Goal: Check status

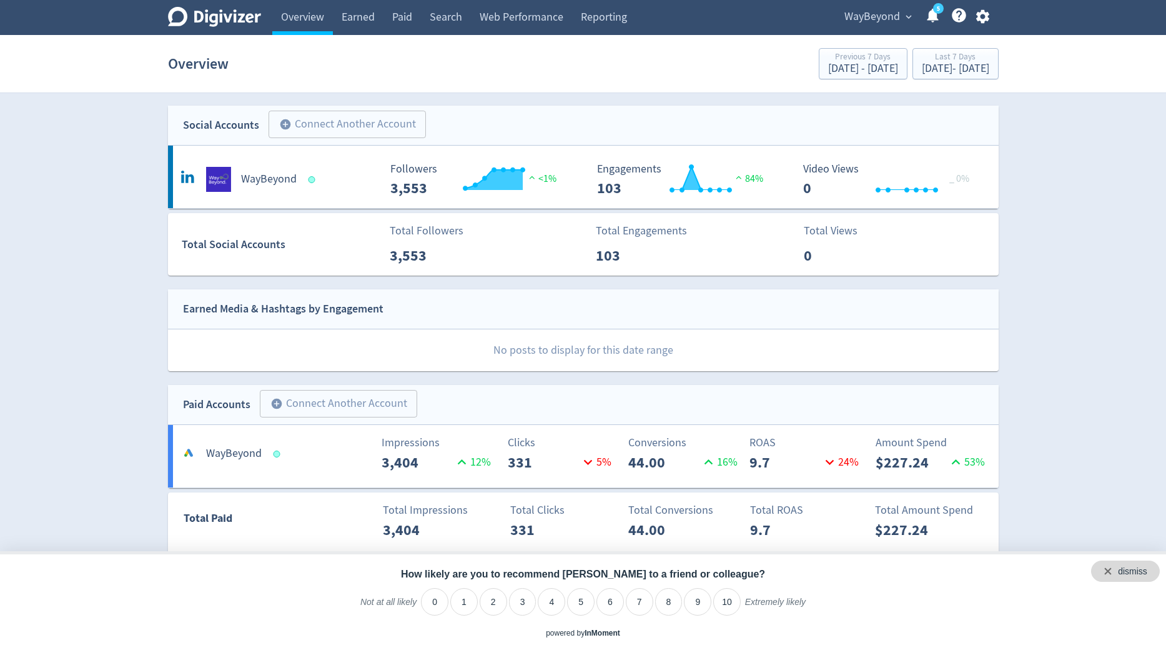
click at [1147, 572] on div "dismiss" at bounding box center [1125, 570] width 69 height 21
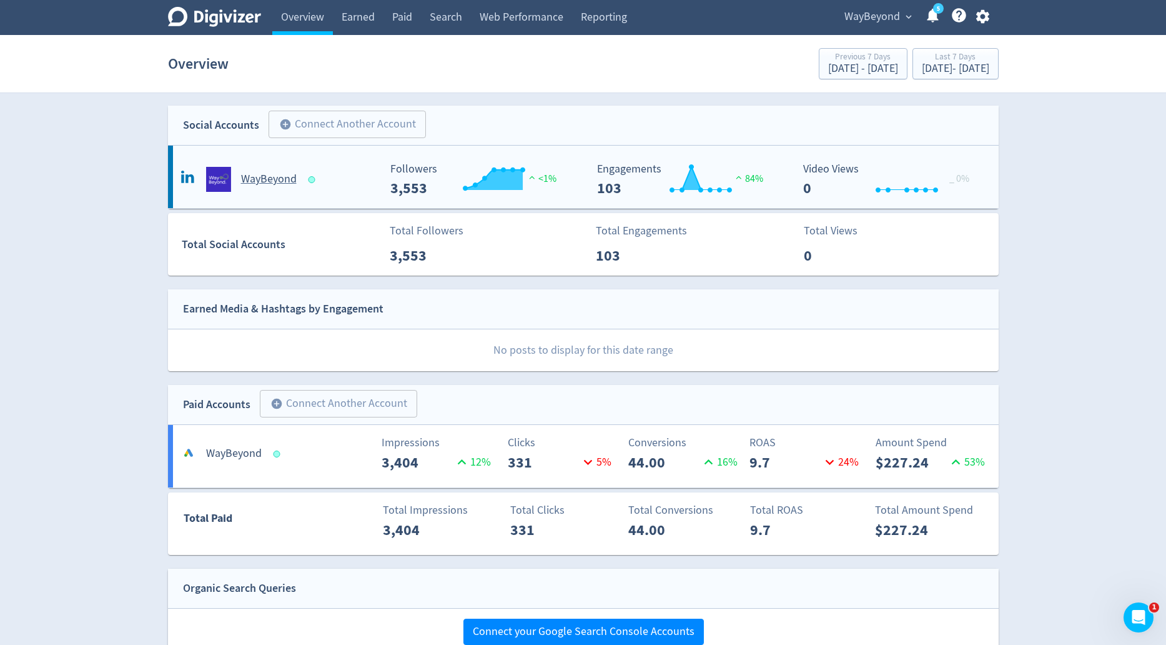
click at [750, 176] on span "84%" at bounding box center [748, 178] width 31 height 12
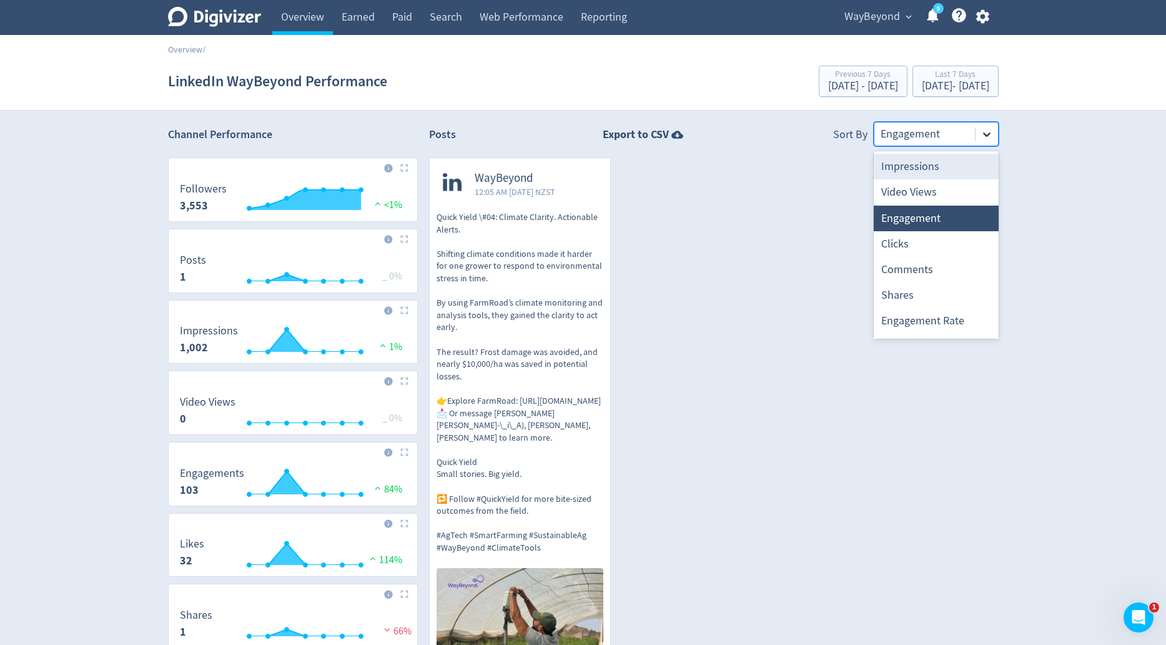
click at [986, 136] on icon at bounding box center [986, 134] width 7 height 4
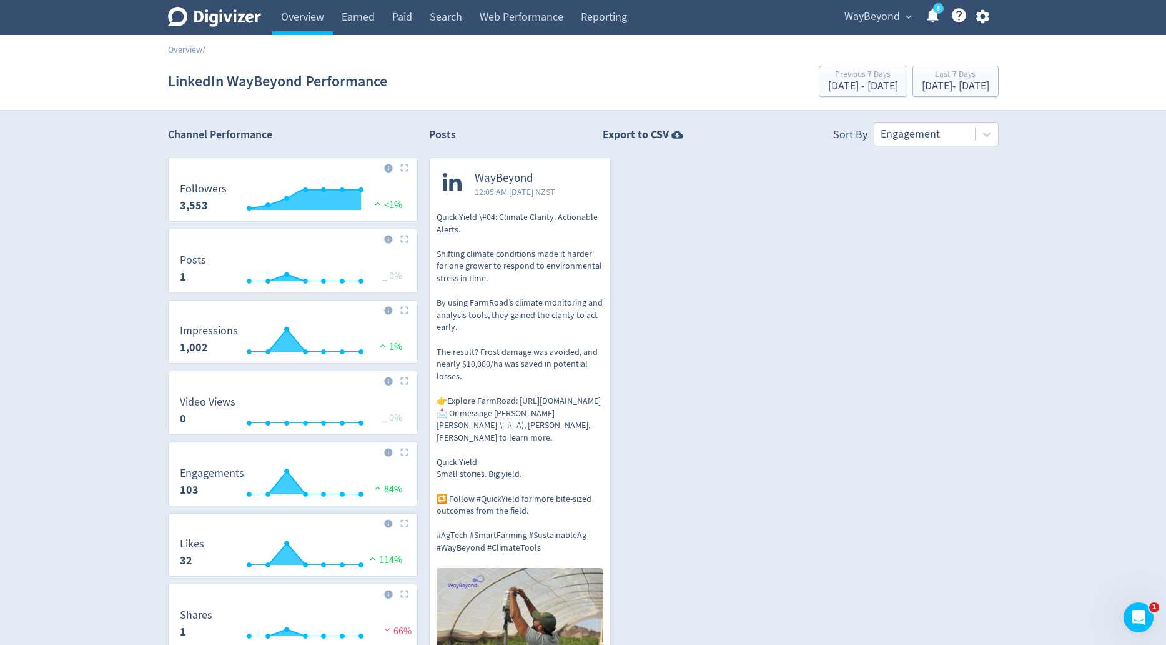
click at [764, 246] on div "WayBeyond 12:05 AM [DATE] NZST Quick Yield \#04: Climate Clarity. Actionable Al…" at bounding box center [708, 477] width 581 height 641
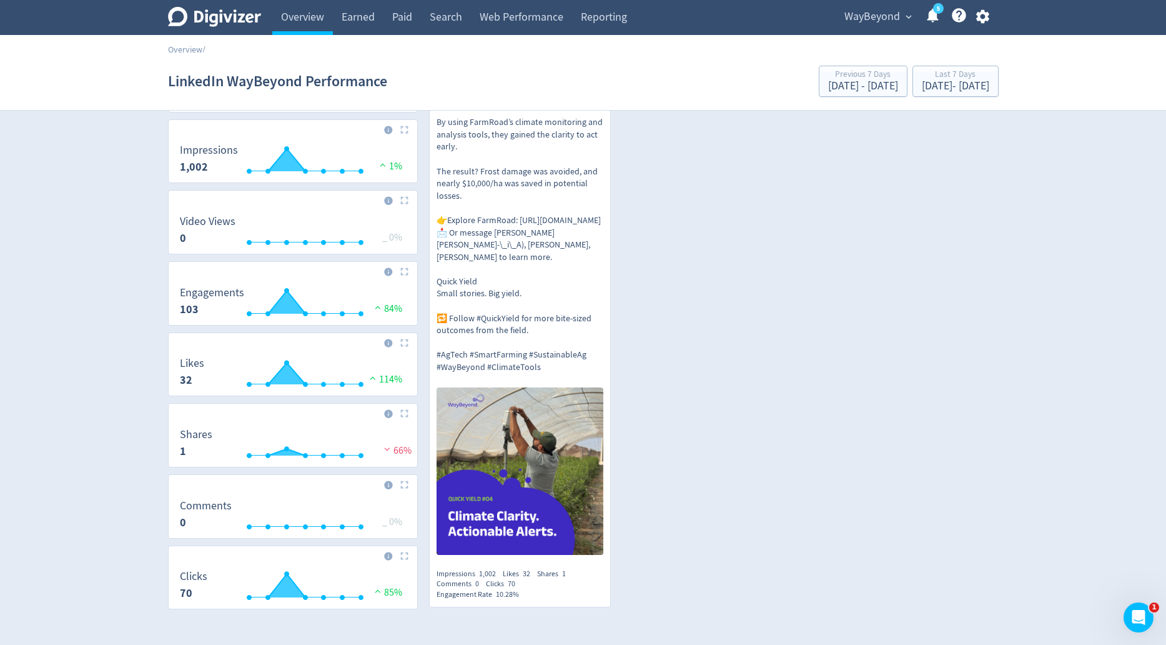
scroll to position [182, 0]
